Goal: Navigation & Orientation: Understand site structure

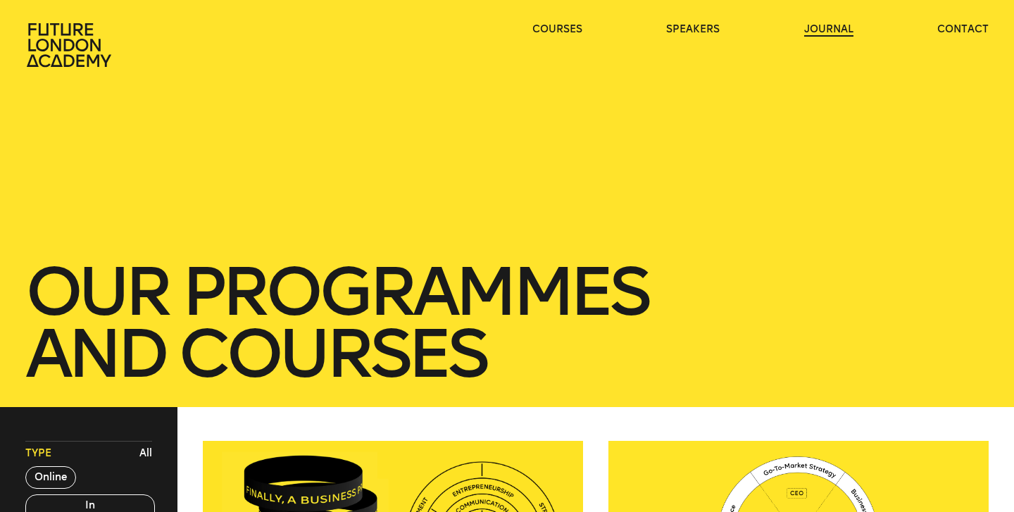
click at [812, 29] on link "journal" at bounding box center [828, 30] width 49 height 14
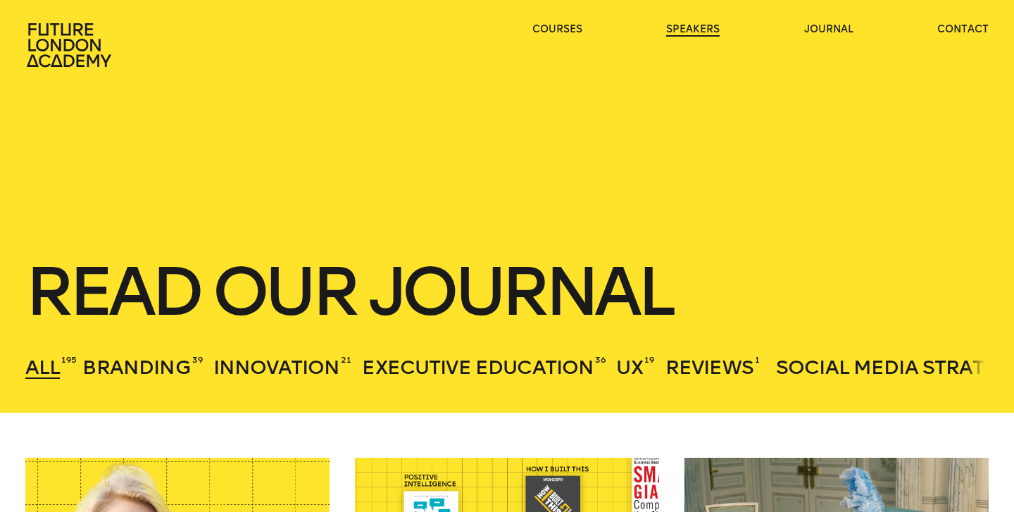
click at [700, 34] on link "speakers" at bounding box center [692, 30] width 53 height 14
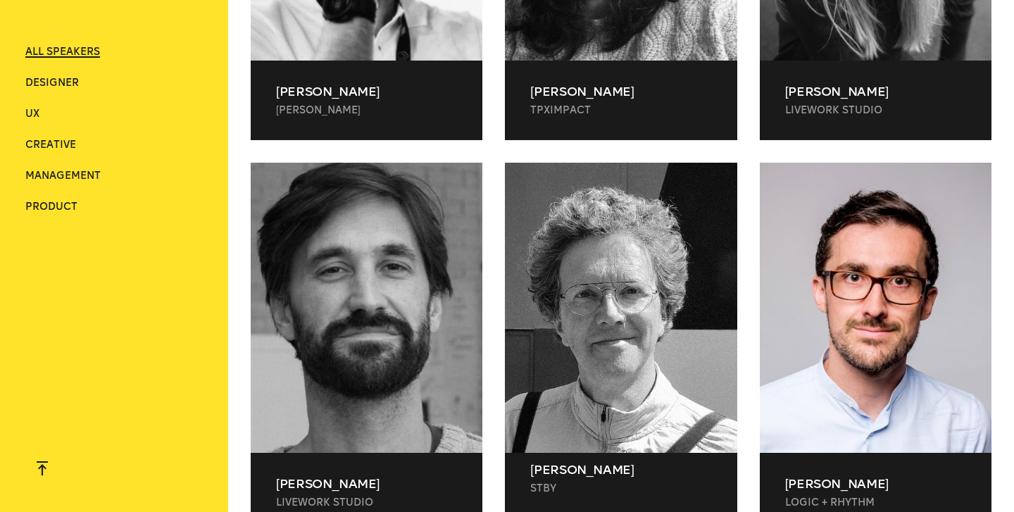
scroll to position [12720, 0]
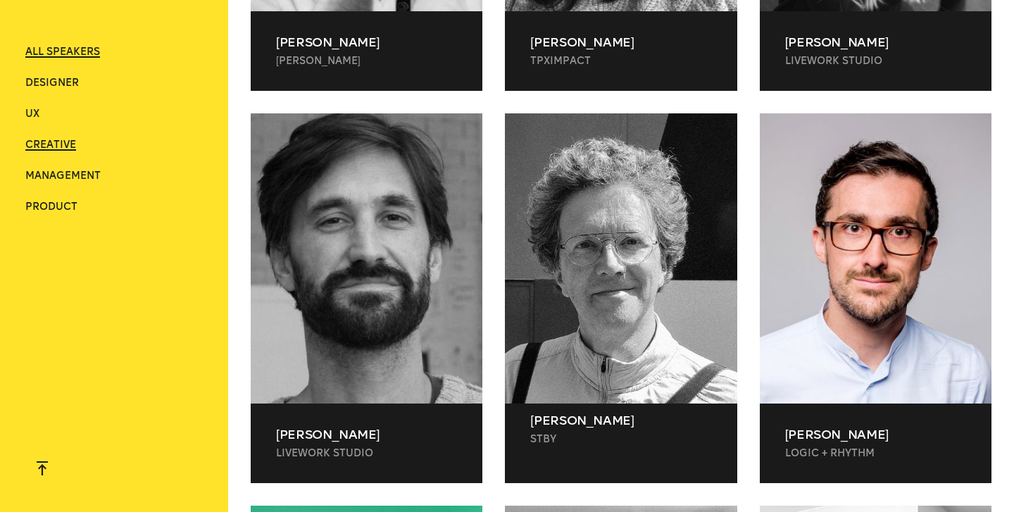
click at [47, 148] on span "Creative" at bounding box center [50, 145] width 51 height 12
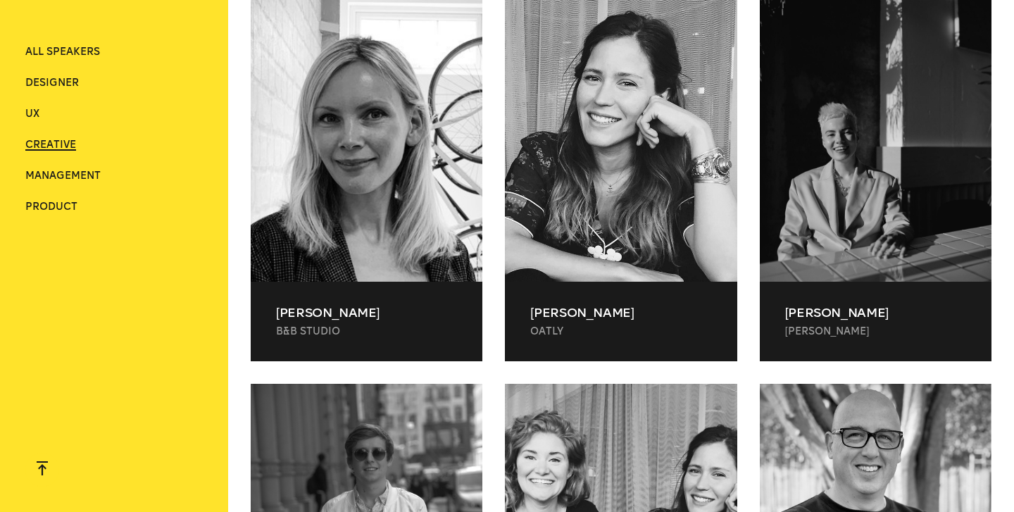
scroll to position [0, 0]
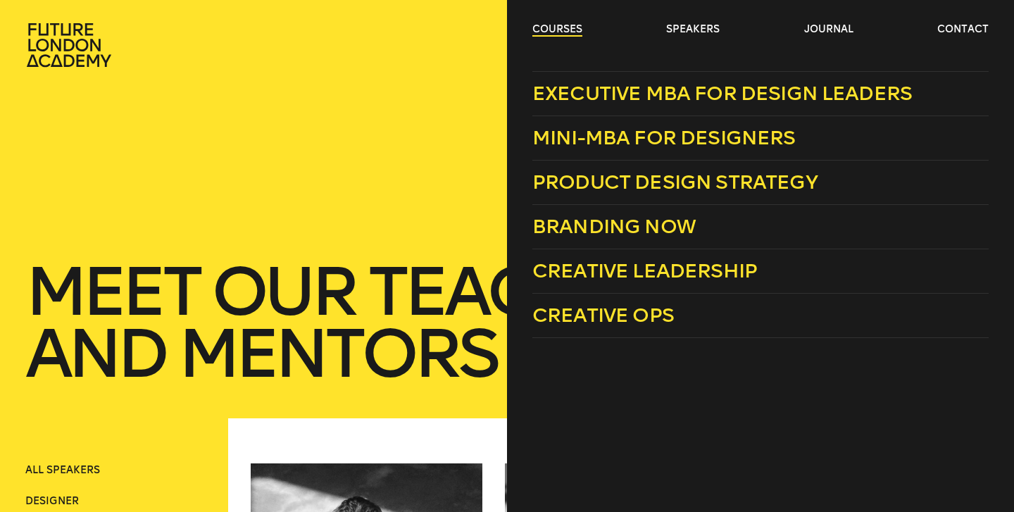
click at [569, 27] on link "courses" at bounding box center [557, 30] width 50 height 14
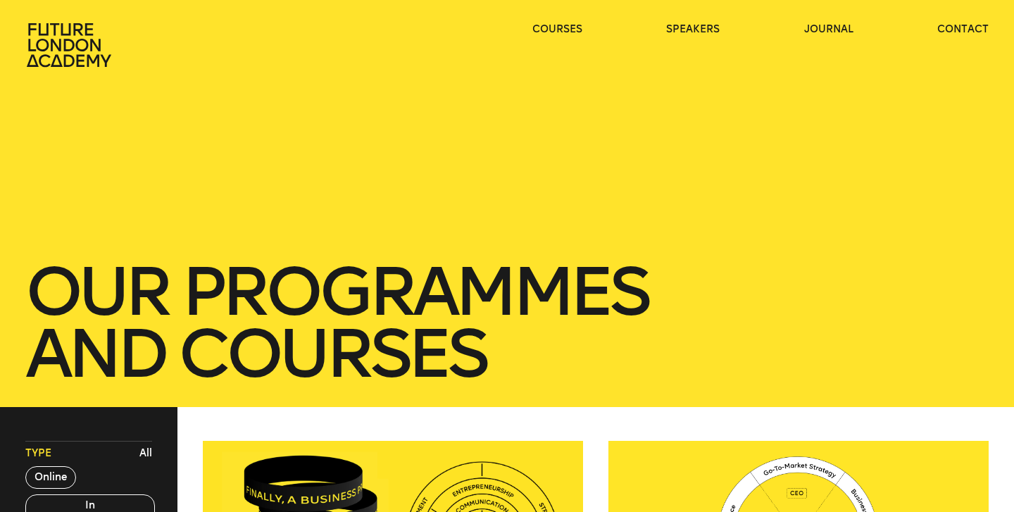
scroll to position [22, 0]
